Goal: Task Accomplishment & Management: Complete application form

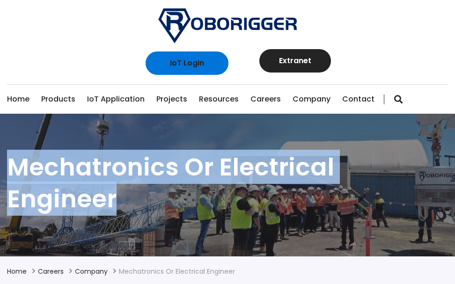
drag, startPoint x: 5, startPoint y: 156, endPoint x: 415, endPoint y: 171, distance: 409.8
click at [450, 170] on section "Mechatronics or Electrical Engineer" at bounding box center [227, 185] width 455 height 143
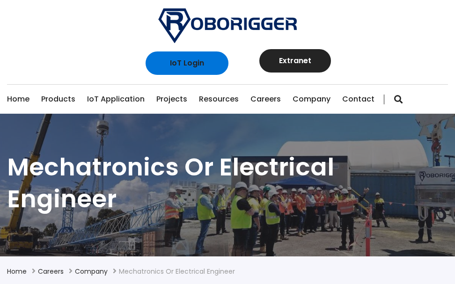
click at [3, 162] on section "Mechatronics or Electrical Engineer" at bounding box center [227, 185] width 455 height 143
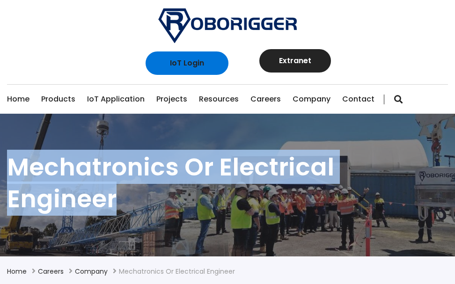
drag, startPoint x: 9, startPoint y: 167, endPoint x: 421, endPoint y: 180, distance: 412.6
click at [445, 178] on h1 "Mechatronics or Electrical Engineer" at bounding box center [227, 182] width 441 height 63
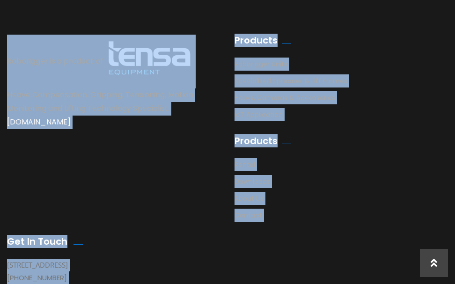
scroll to position [1285, 0]
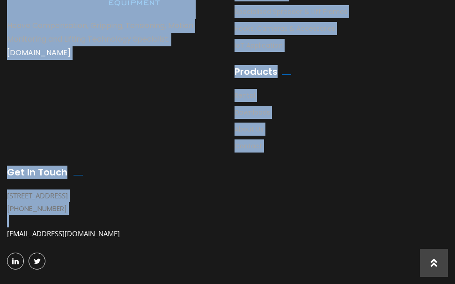
drag, startPoint x: 8, startPoint y: 187, endPoint x: 202, endPoint y: 48, distance: 238.6
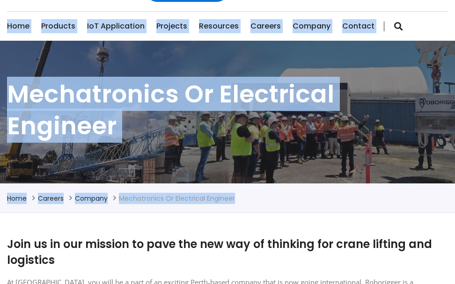
scroll to position [102, 0]
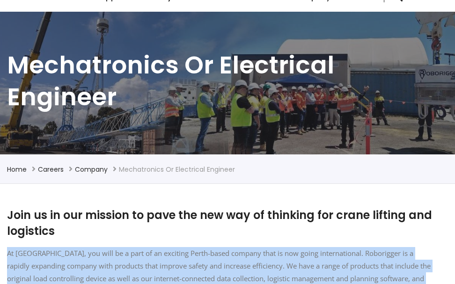
drag, startPoint x: 11, startPoint y: 165, endPoint x: 51, endPoint y: 191, distance: 47.4
drag, startPoint x: 10, startPoint y: 175, endPoint x: 29, endPoint y: 192, distance: 26.2
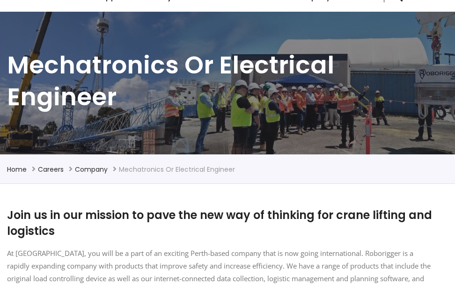
click at [7, 207] on h2 "Join us in our mission to pave the new way of thinking for crane lifting and lo…" at bounding box center [220, 222] width 427 height 31
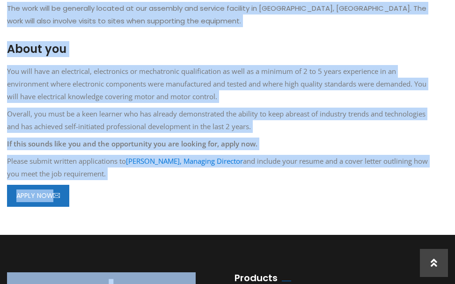
scroll to position [981, 0]
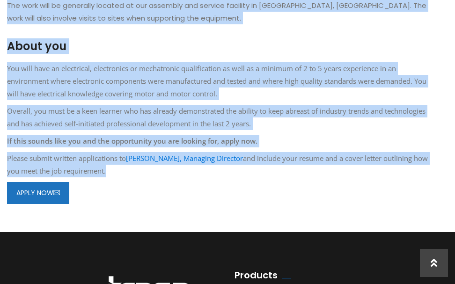
drag, startPoint x: 7, startPoint y: 181, endPoint x: 152, endPoint y: 159, distance: 146.3
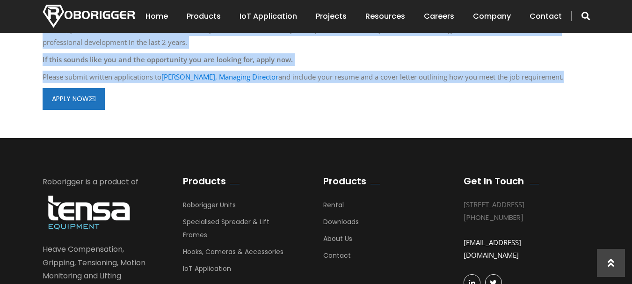
scroll to position [1003, 0]
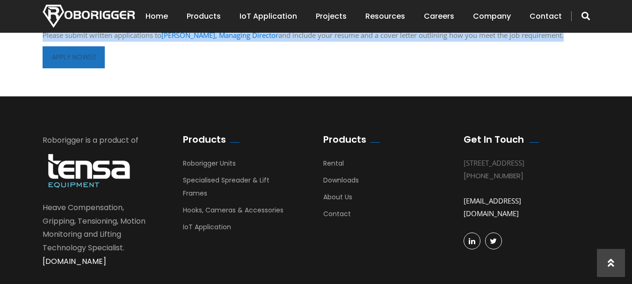
click at [67, 53] on link "APPLY NOW" at bounding box center [74, 57] width 62 height 22
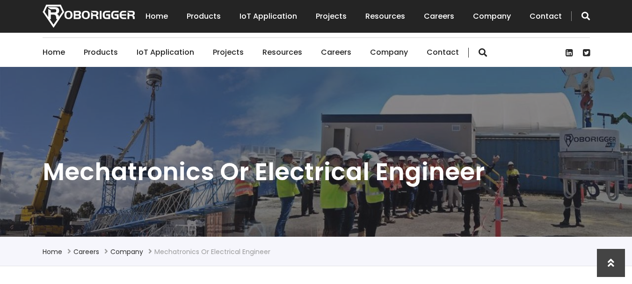
scroll to position [0, 0]
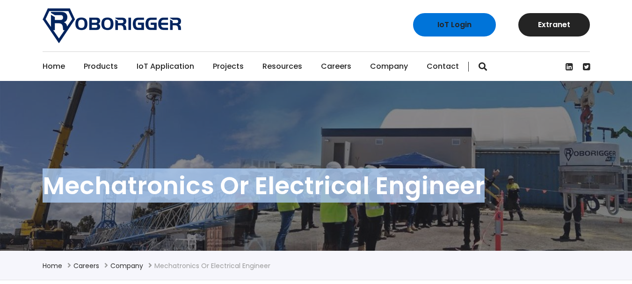
drag, startPoint x: 43, startPoint y: 179, endPoint x: 487, endPoint y: 184, distance: 444.2
click at [487, 184] on h1 "Mechatronics or Electrical Engineer" at bounding box center [317, 186] width 548 height 32
copy h1 "Mechatronics or Electrical Engineer"
